Goal: Transaction & Acquisition: Purchase product/service

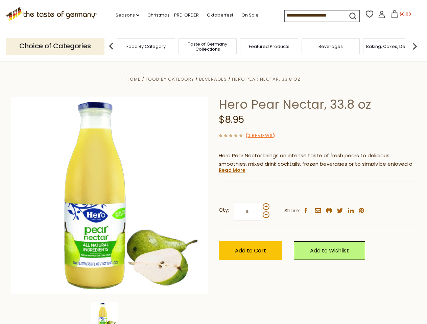
click at [213, 162] on div "Home Food By Category [GEOGRAPHIC_DATA] Hero Pear Nectar, 33.8 oz Hero Pear Nec…" at bounding box center [214, 205] width 416 height 260
click at [125, 15] on link "Seasons dropdown_arrow" at bounding box center [128, 14] width 24 height 7
click at [314, 16] on input at bounding box center [312, 14] width 57 height 9
click at [399, 16] on span "$0.00" at bounding box center [404, 14] width 11 height 6
click at [0, 0] on div "All Seasons Recipes Game Day [DATE] [DATE] [DATE][PERSON_NAME] [DATE] Springfes…" at bounding box center [0, 0] width 0 height 0
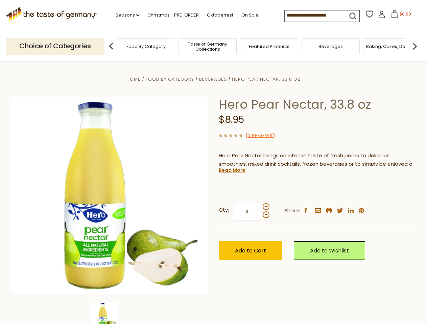
click at [415, 46] on img at bounding box center [415, 47] width 14 height 14
click at [213, 193] on div "Home Food By Category [GEOGRAPHIC_DATA] Hero Pear Nectar, 33.8 oz Hero Pear Nec…" at bounding box center [214, 205] width 416 height 260
click at [109, 314] on img at bounding box center [104, 316] width 27 height 27
click at [231, 170] on link "Read More" at bounding box center [232, 170] width 27 height 7
